Goal: Task Accomplishment & Management: Manage account settings

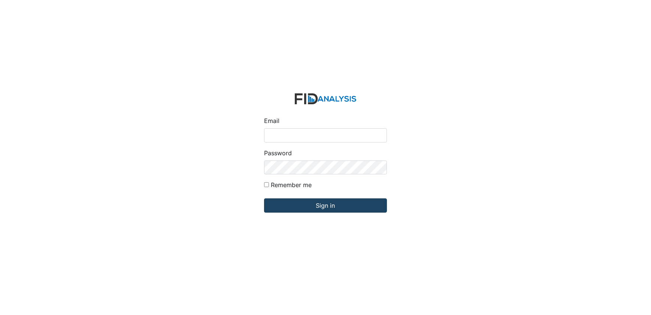
type input "[EMAIL_ADDRESS][DOMAIN_NAME]"
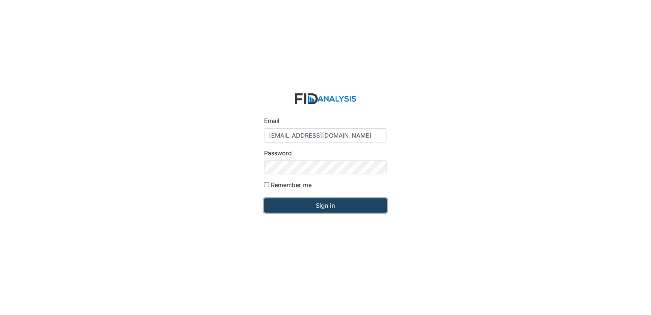
click at [326, 209] on input "Sign in" at bounding box center [325, 205] width 123 height 14
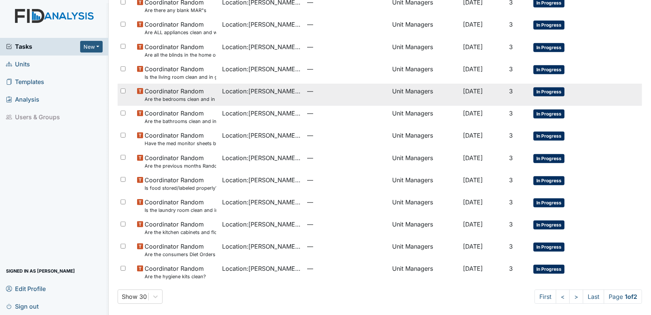
scroll to position [445, 0]
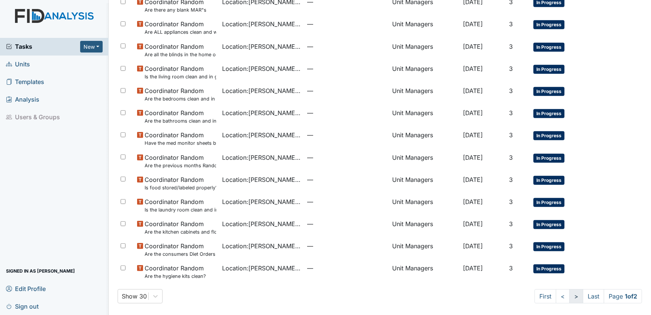
click at [571, 295] on link ">" at bounding box center [577, 296] width 14 height 14
